Goal: Transaction & Acquisition: Purchase product/service

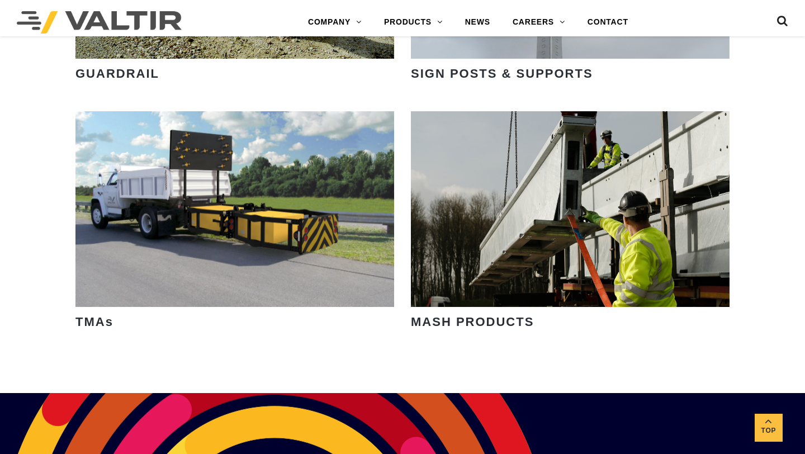
scroll to position [1635, 0]
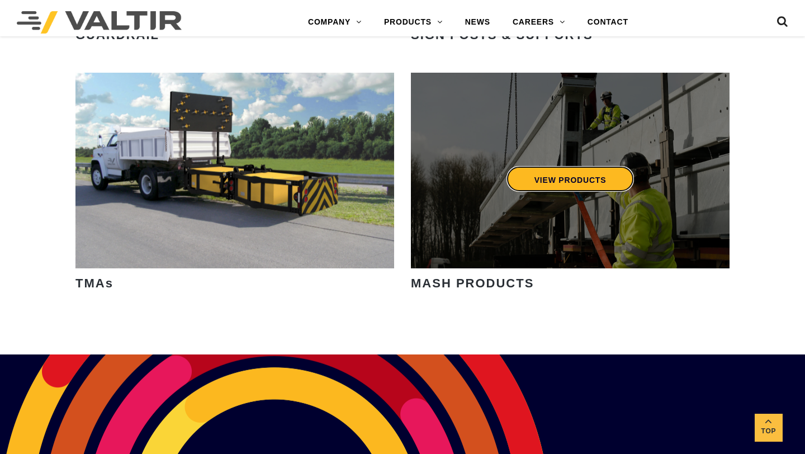
click at [526, 188] on link "VIEW PRODUCTS" at bounding box center [570, 179] width 128 height 26
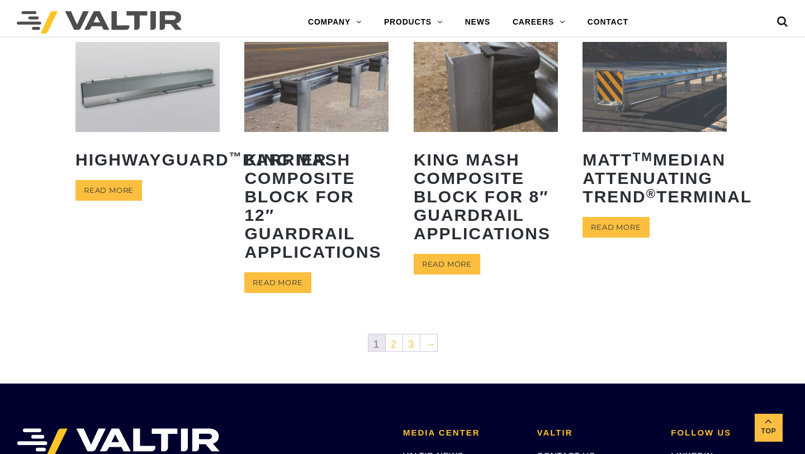
scroll to position [533, 0]
